Goal: Information Seeking & Learning: Learn about a topic

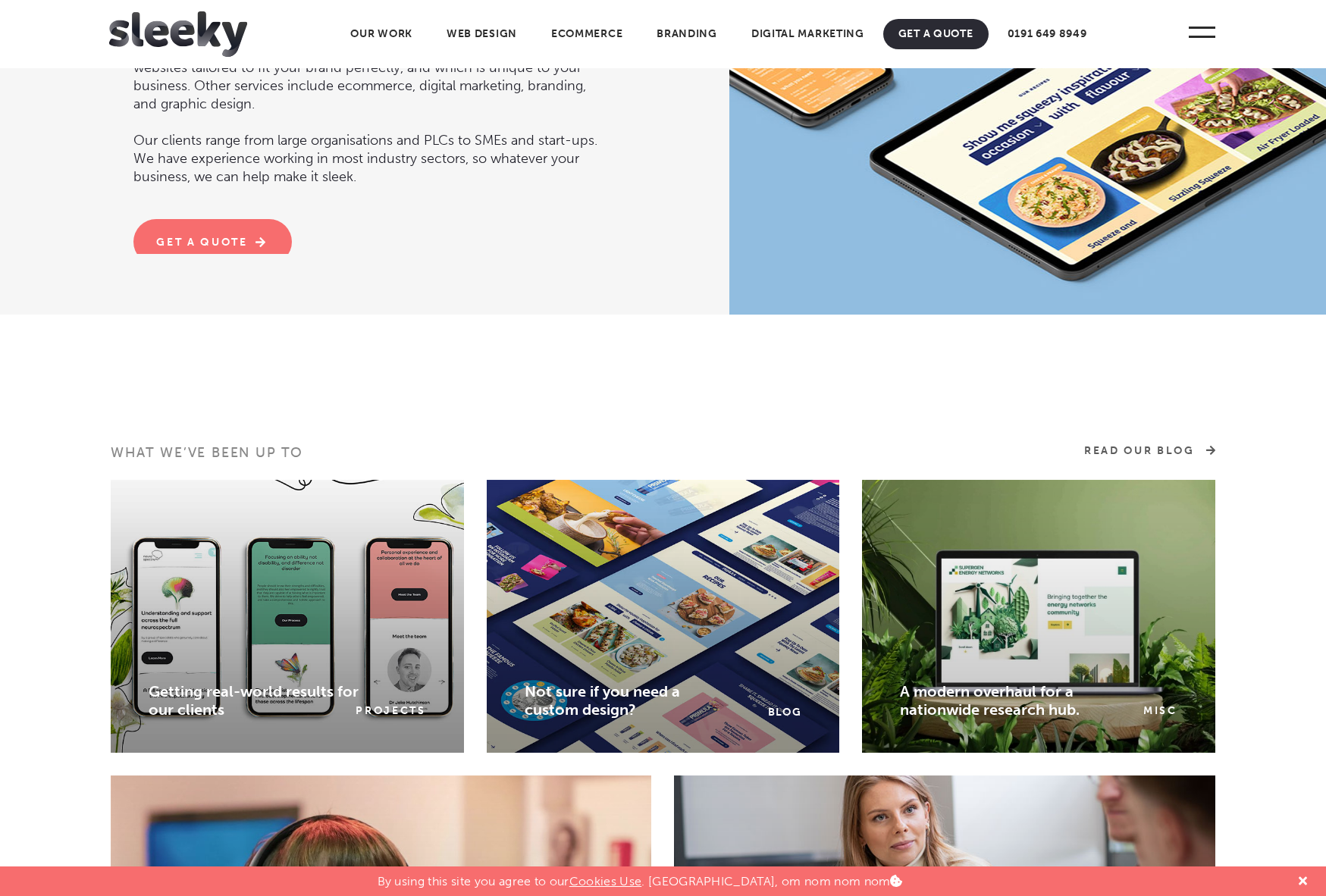
scroll to position [1848, 0]
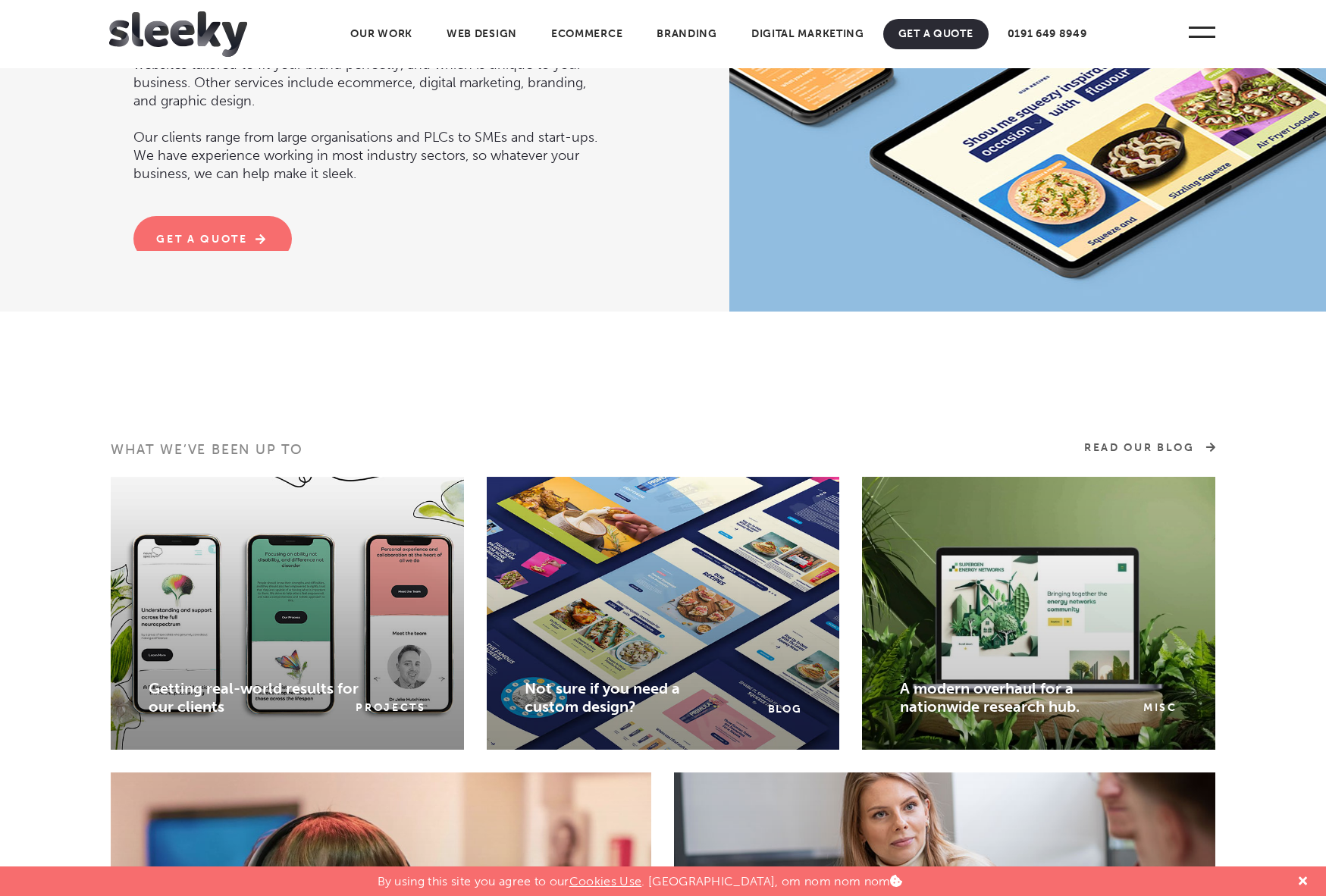
click at [524, 679] on link "Not sure if you need a custom design?" at bounding box center [602, 697] width 156 height 36
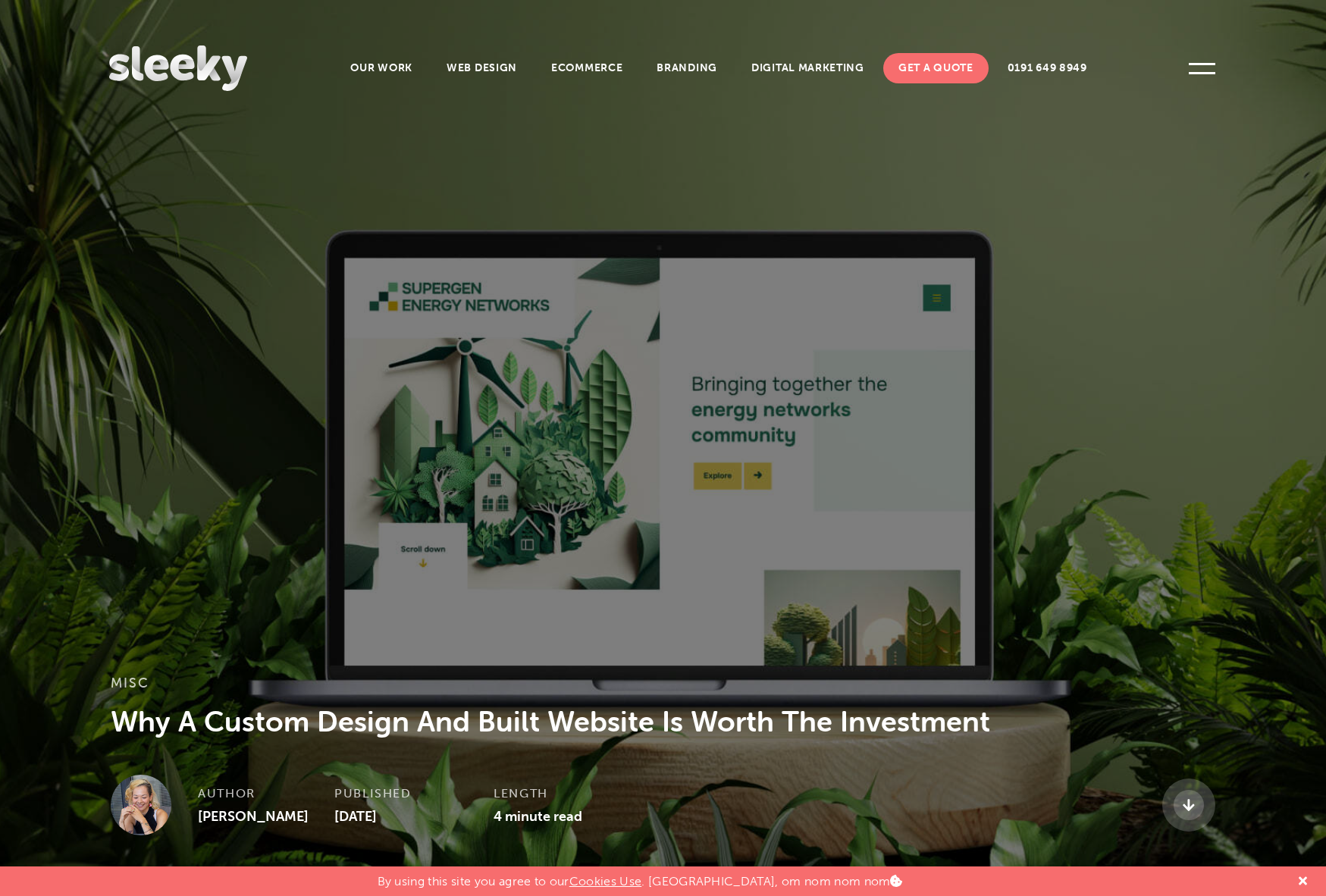
click at [1163, 778] on link at bounding box center [1189, 804] width 53 height 53
click at [431, 53] on link "Web Design" at bounding box center [482, 68] width 101 height 30
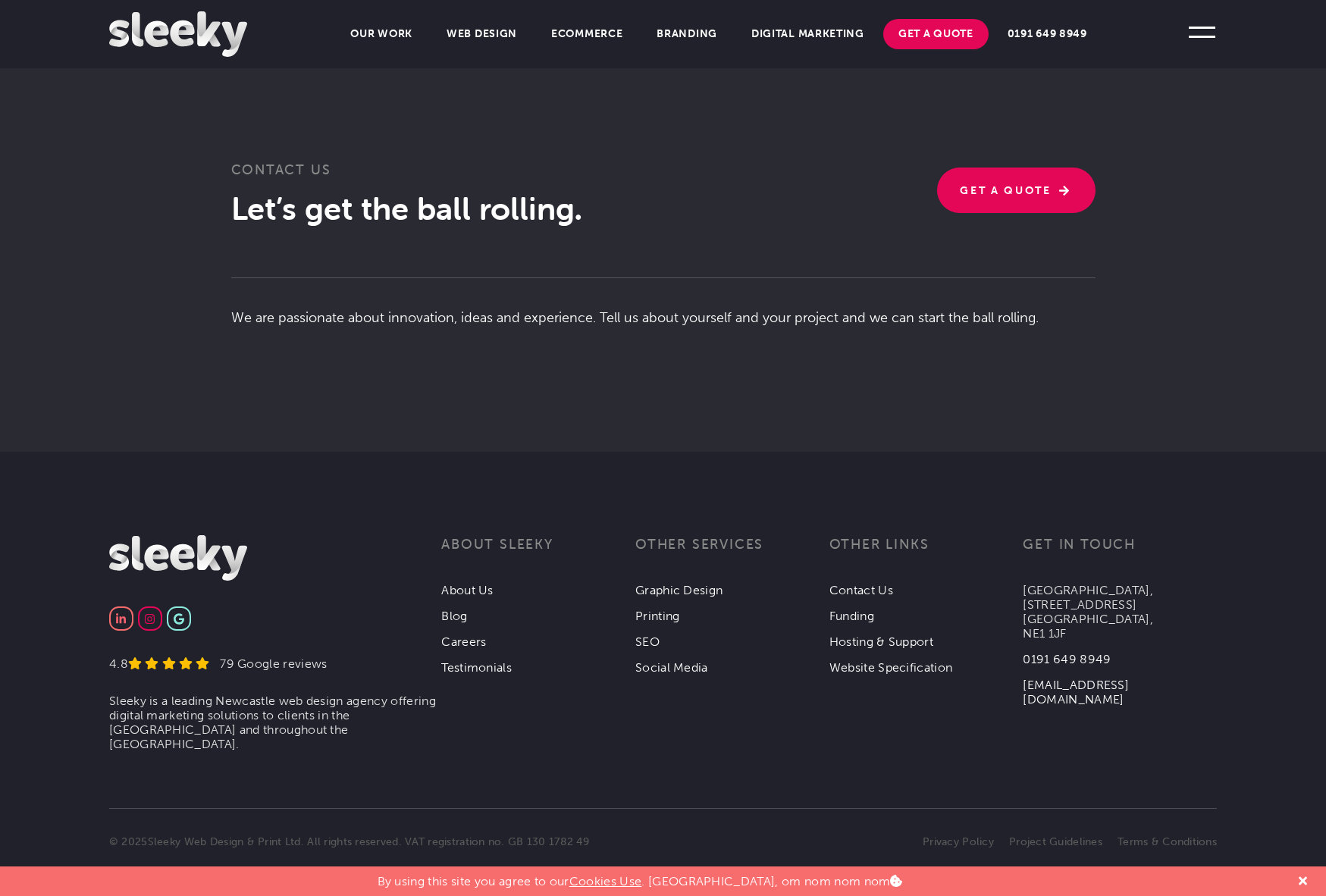
scroll to position [3609, 0]
click at [641, 19] on link "Branding" at bounding box center [686, 34] width 91 height 30
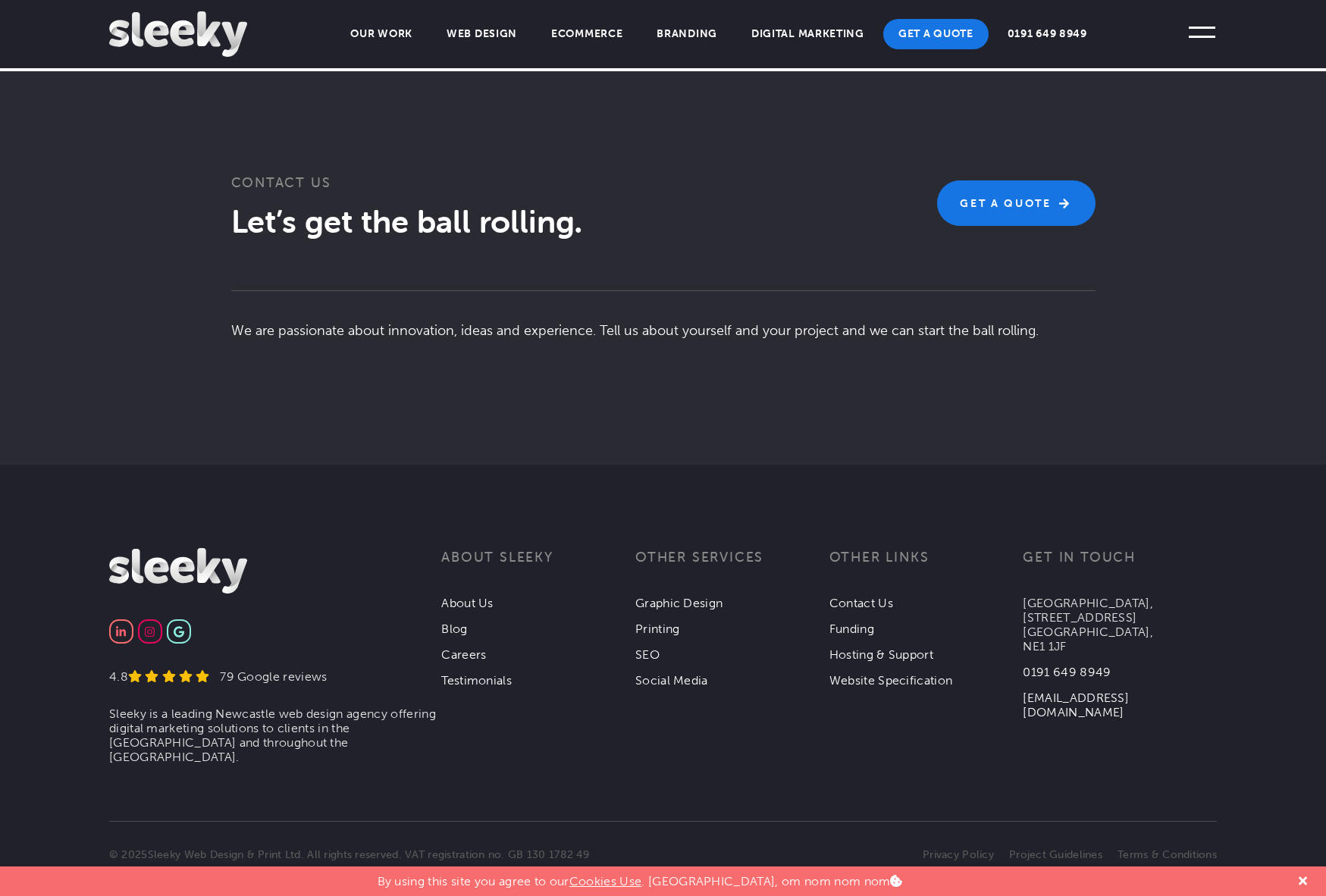
scroll to position [3054, 0]
